Goal: Information Seeking & Learning: Understand process/instructions

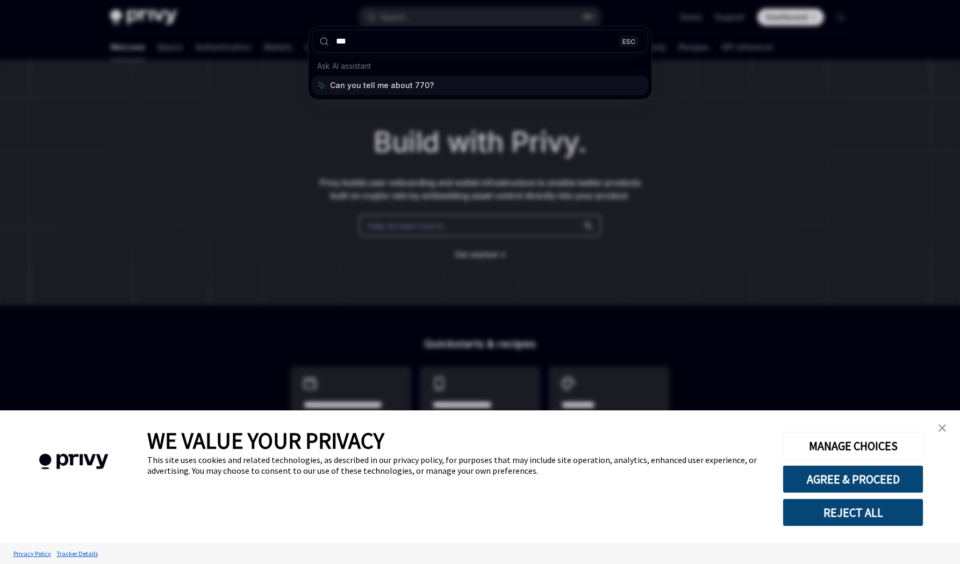
type input "****"
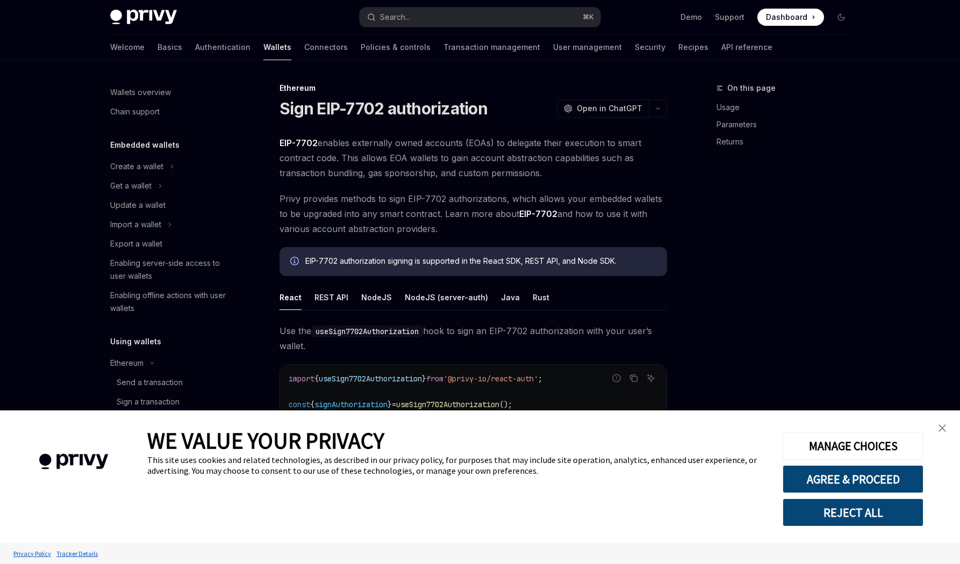
type textarea "*"
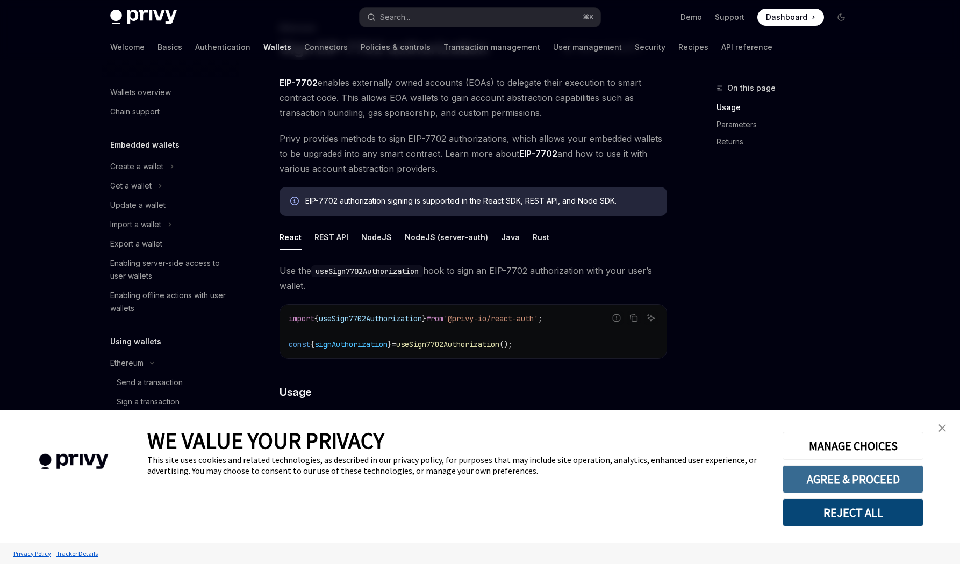
click at [871, 482] on button "AGREE & PROCEED" at bounding box center [852, 479] width 141 height 28
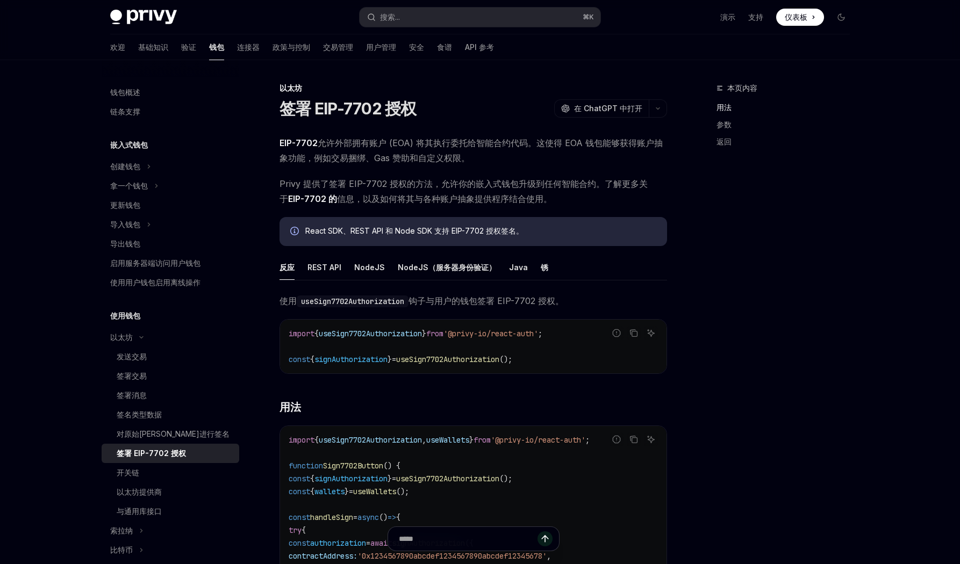
drag, startPoint x: 789, startPoint y: 322, endPoint x: 728, endPoint y: 313, distance: 61.9
click at [788, 321] on div "本页内容 用法 参数 返回" at bounding box center [776, 323] width 163 height 483
click at [327, 269] on font "REST API" at bounding box center [324, 267] width 34 height 9
type textarea "*"
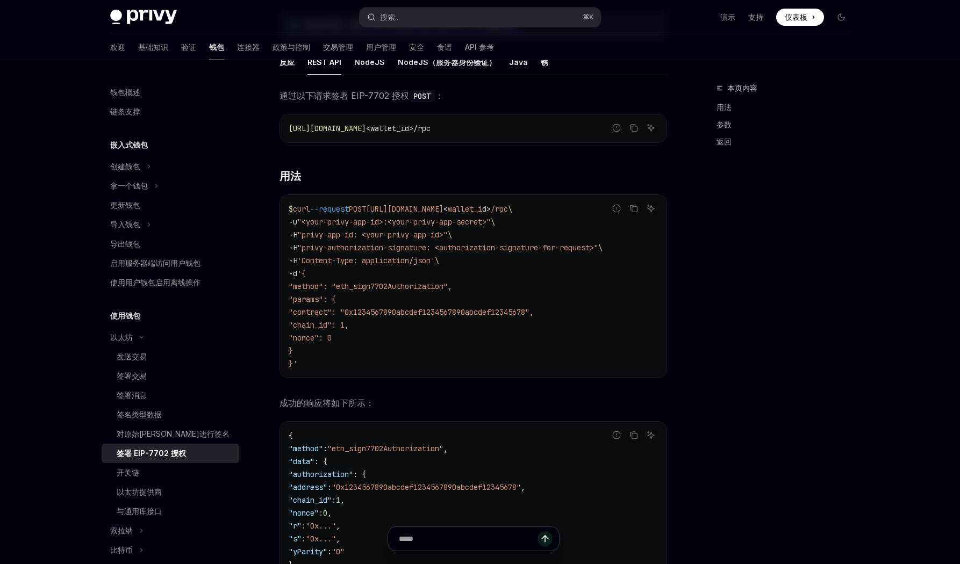
scroll to position [169, 0]
